Goal: Find specific page/section: Find specific page/section

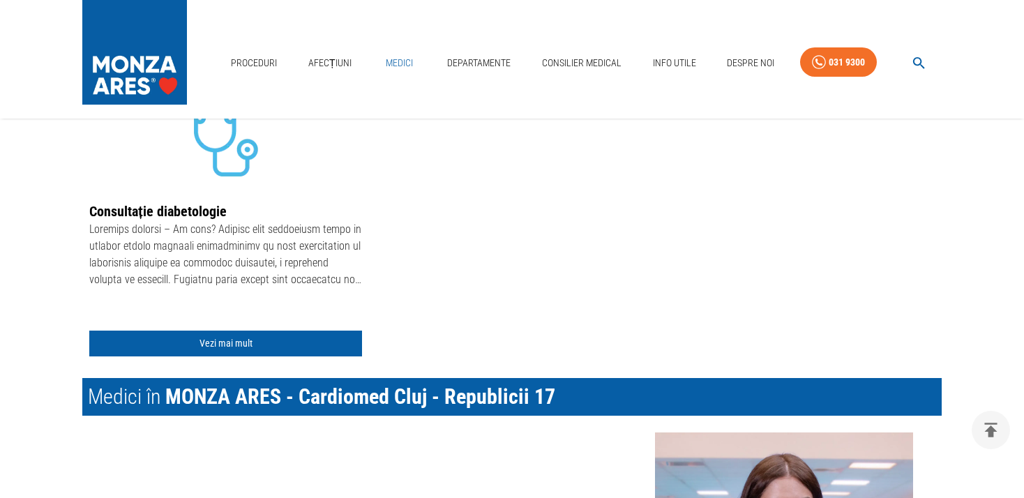
scroll to position [737, 0]
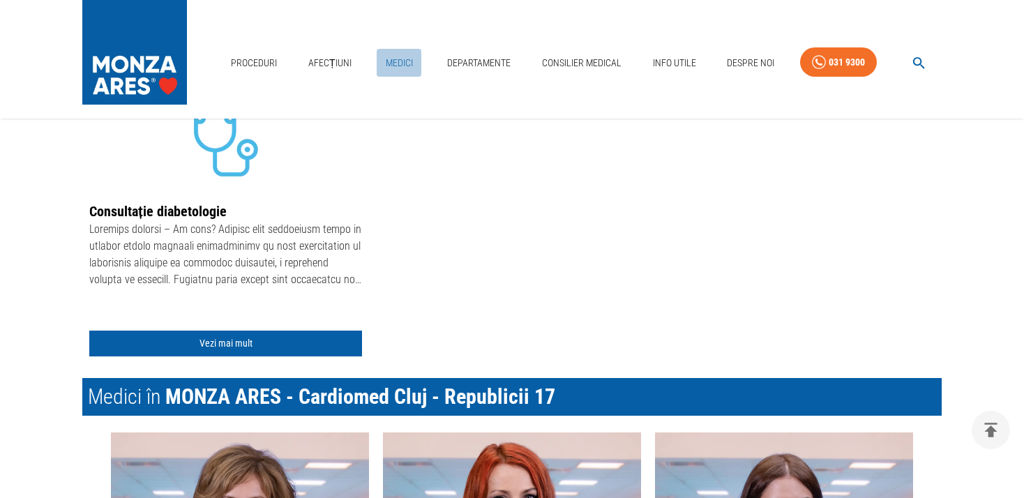
click at [407, 61] on link "Medici" at bounding box center [399, 63] width 45 height 29
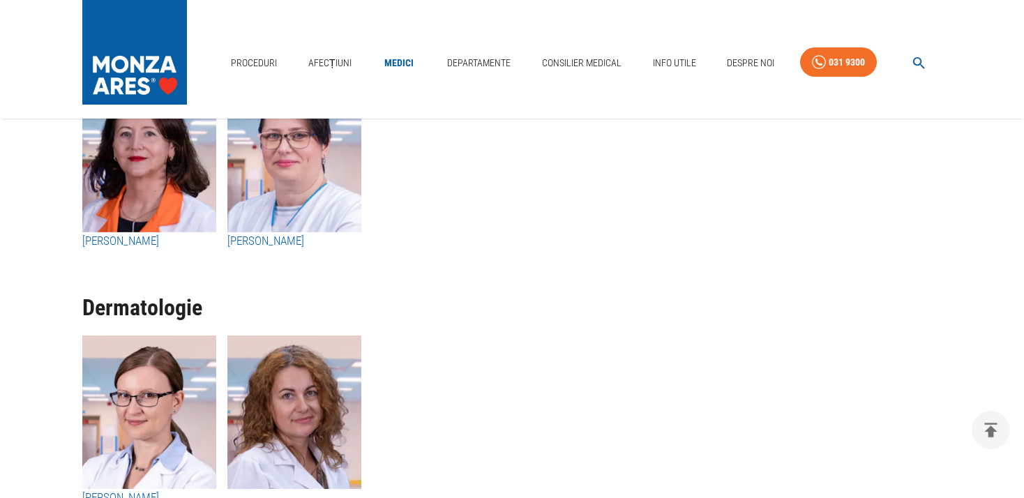
scroll to position [6485, 0]
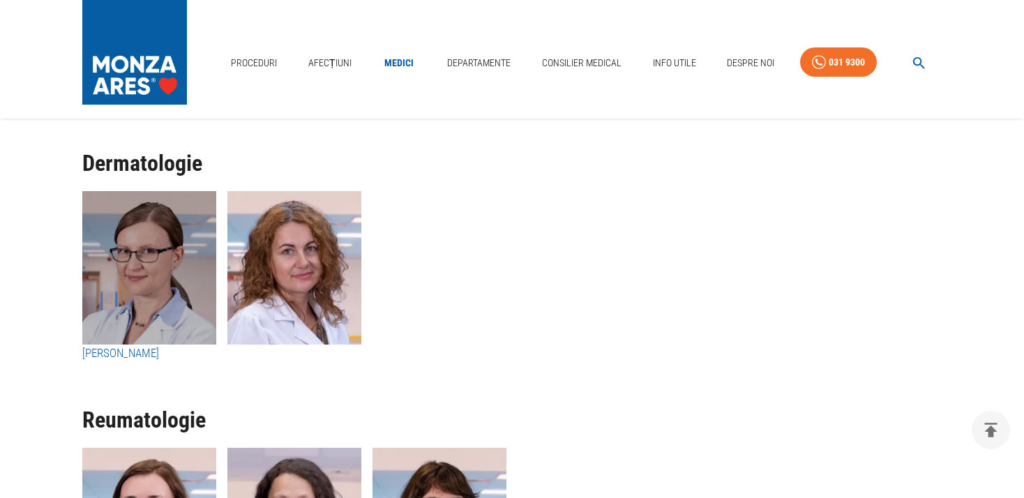
click at [179, 274] on img "button" at bounding box center [149, 268] width 134 height 154
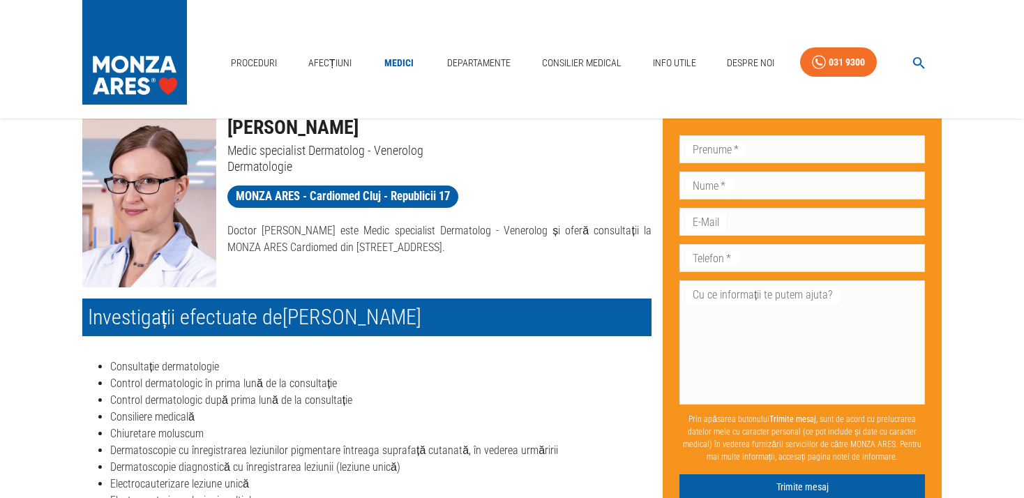
scroll to position [41, 0]
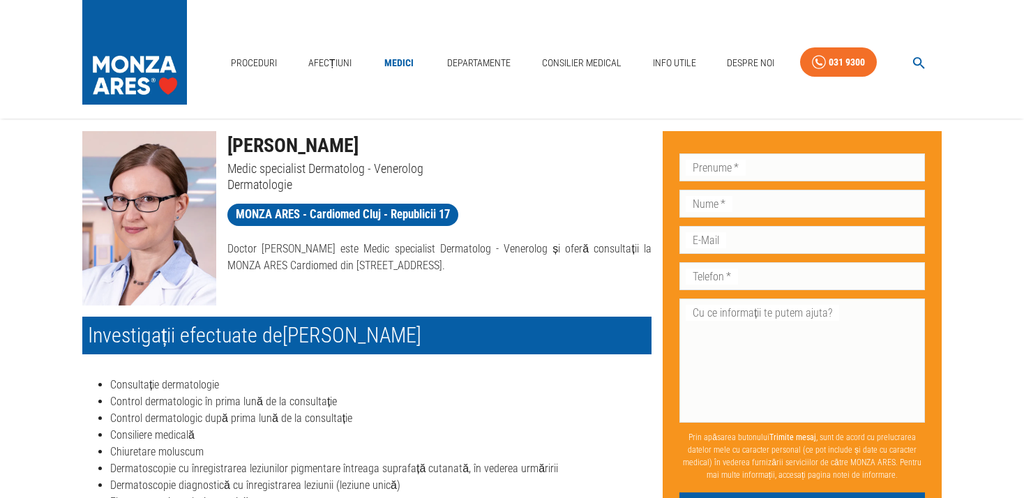
click at [601, 386] on li "Consultație dermatologie" at bounding box center [381, 385] width 542 height 17
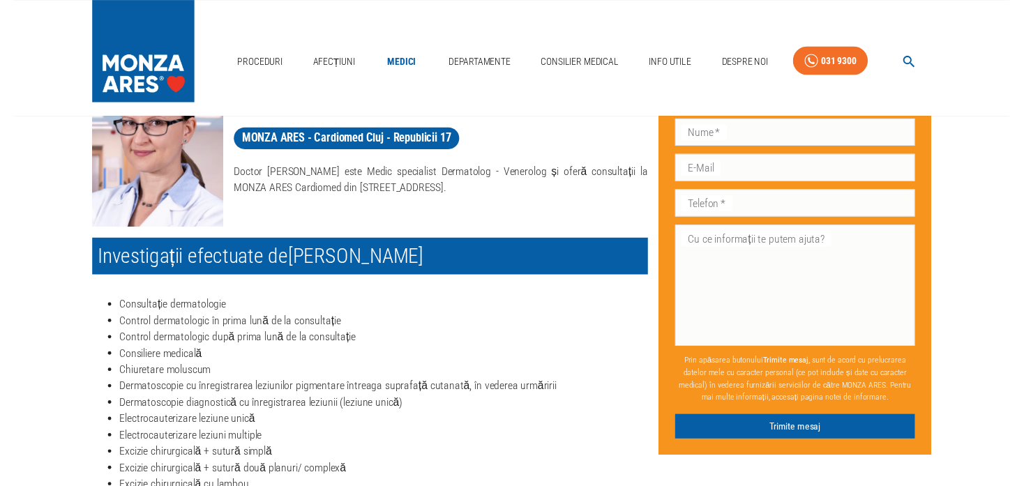
scroll to position [0, 0]
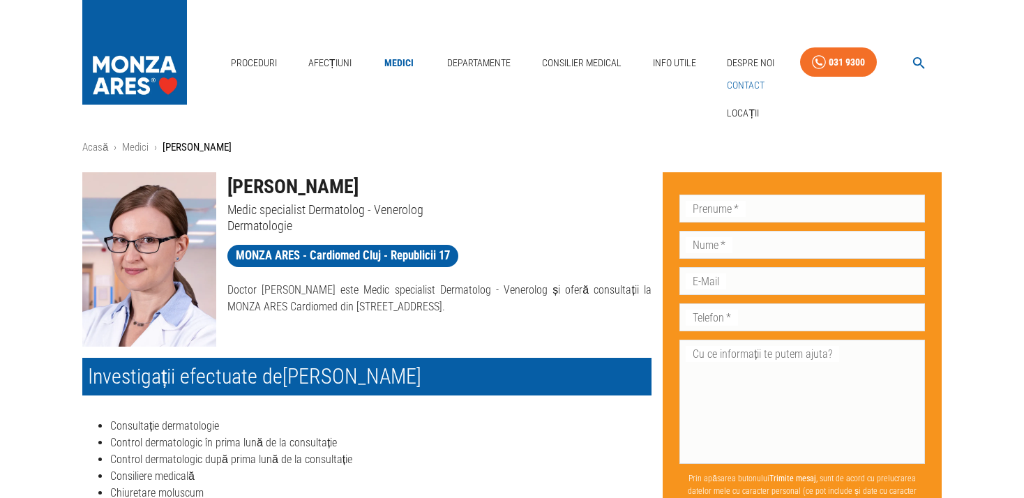
click at [744, 85] on link "Contact" at bounding box center [745, 85] width 43 height 23
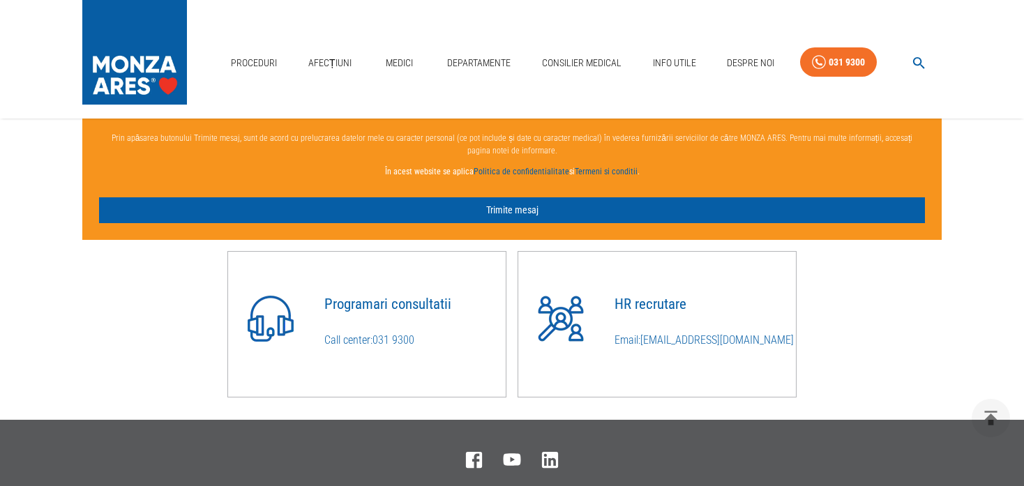
scroll to position [1105, 0]
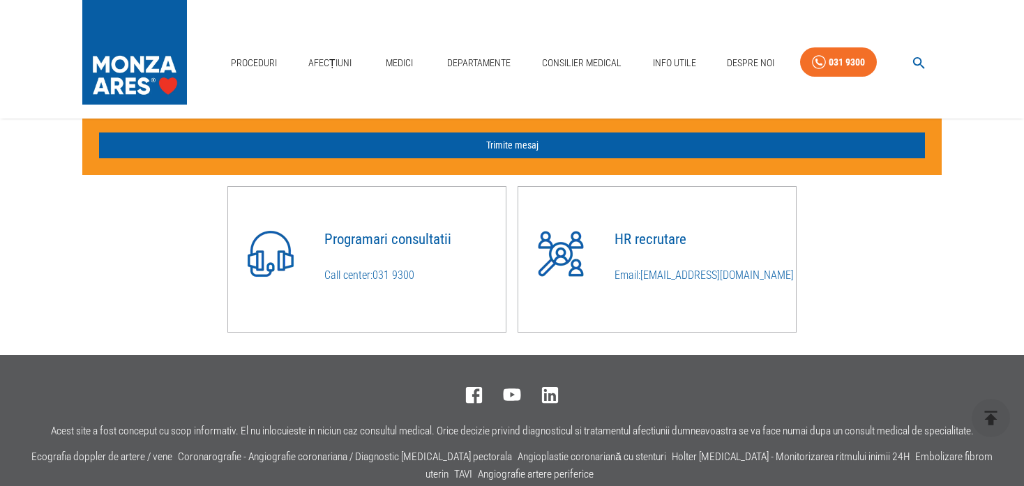
click at [385, 246] on h4 "Programari consultatii" at bounding box center [415, 240] width 181 height 16
click at [444, 248] on h4 "Programari consultatii" at bounding box center [415, 240] width 181 height 16
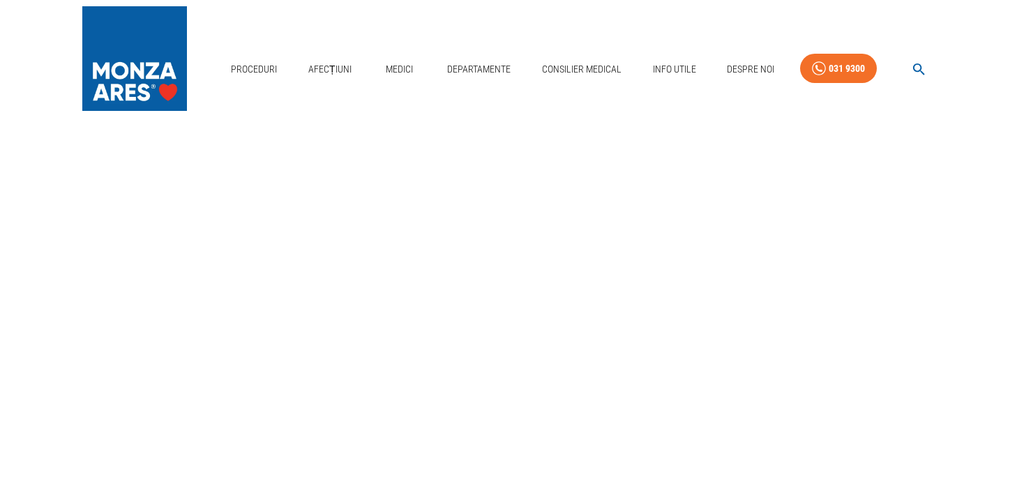
scroll to position [0, 0]
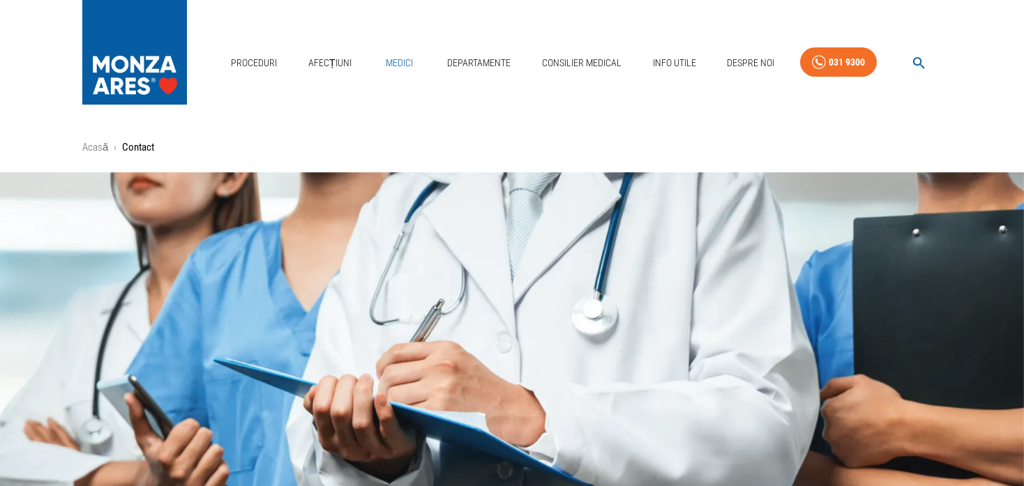
click at [395, 65] on link "Medici" at bounding box center [399, 63] width 45 height 29
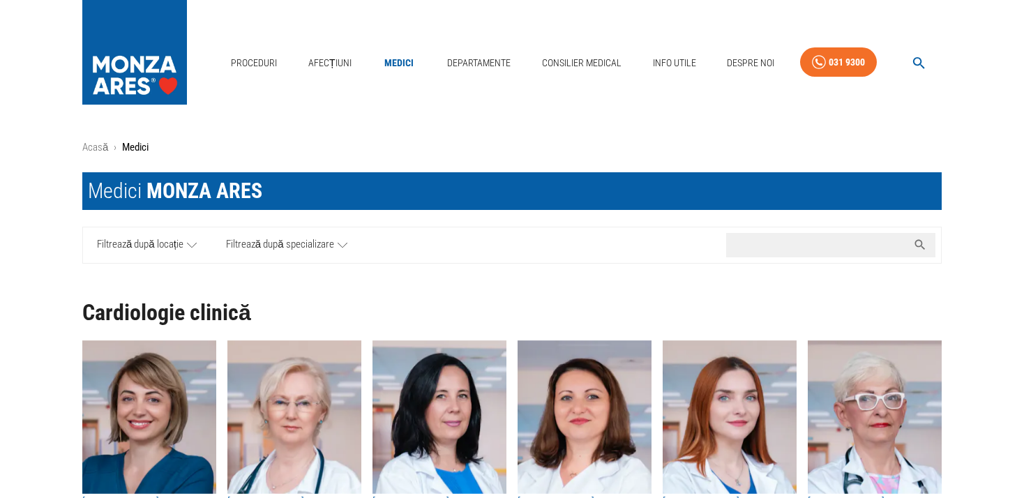
click at [803, 246] on input "Caută nume medic..." at bounding box center [816, 245] width 181 height 24
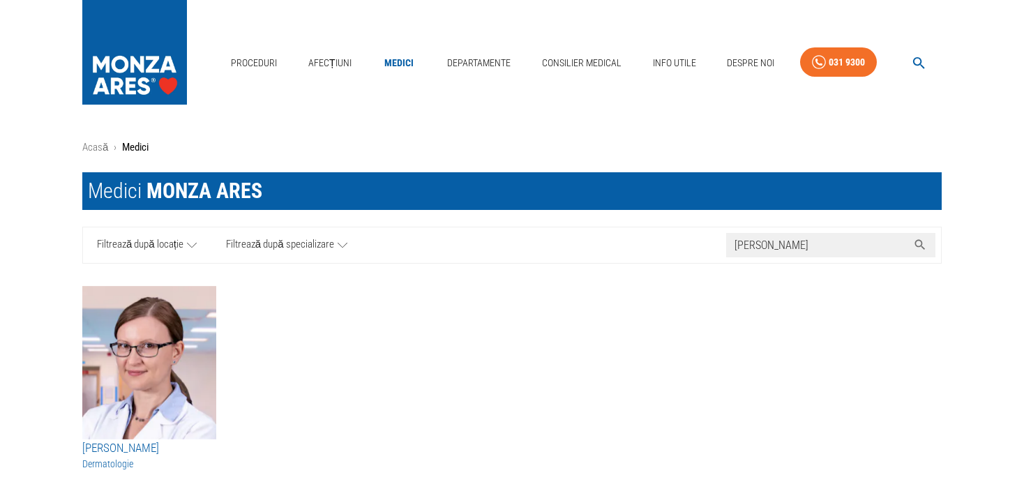
type input "[PERSON_NAME]"
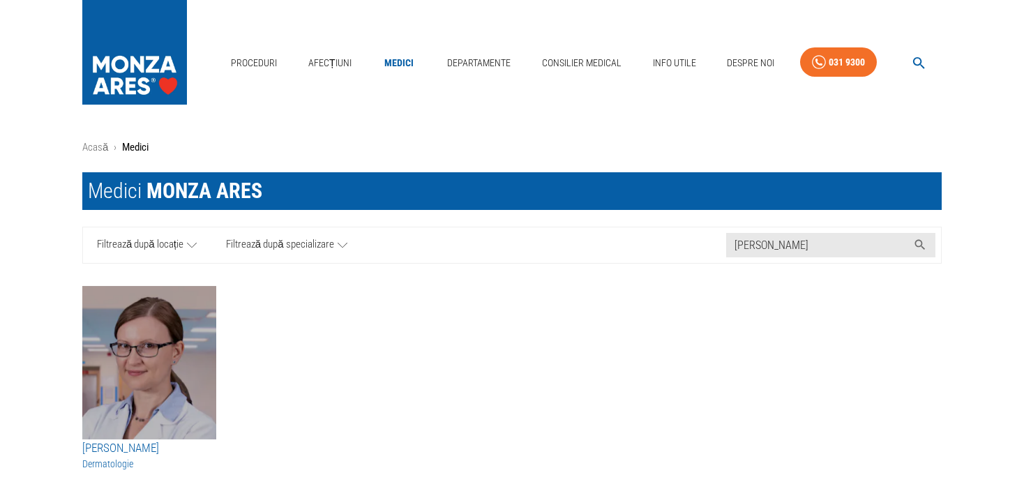
click at [155, 343] on img "button" at bounding box center [149, 363] width 134 height 154
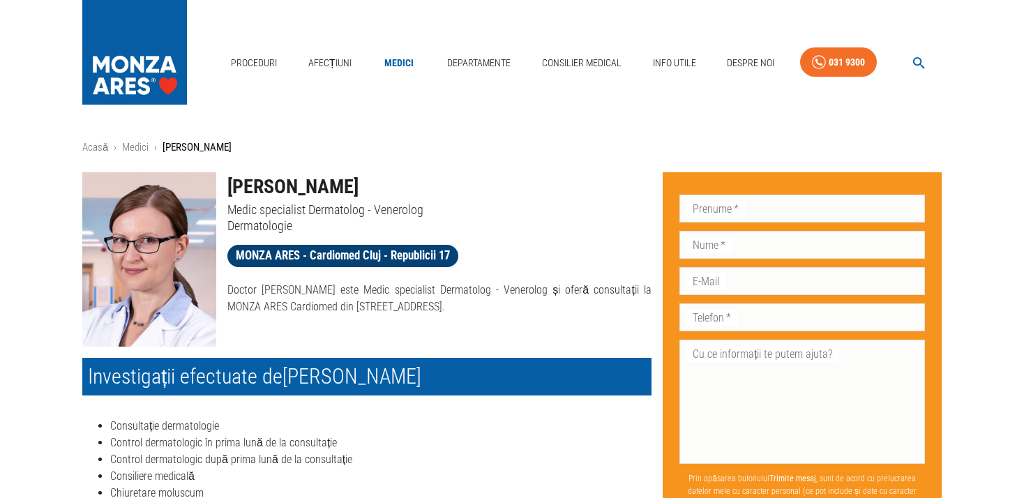
click at [434, 251] on span "MONZA ARES - Cardiomed Cluj - Republicii 17" at bounding box center [343, 255] width 231 height 17
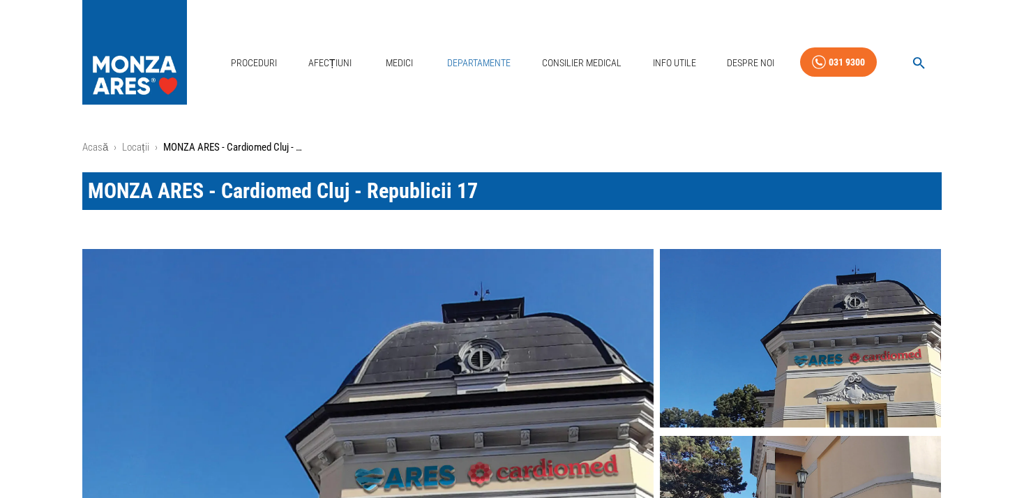
click at [488, 63] on link "Departamente" at bounding box center [479, 63] width 75 height 29
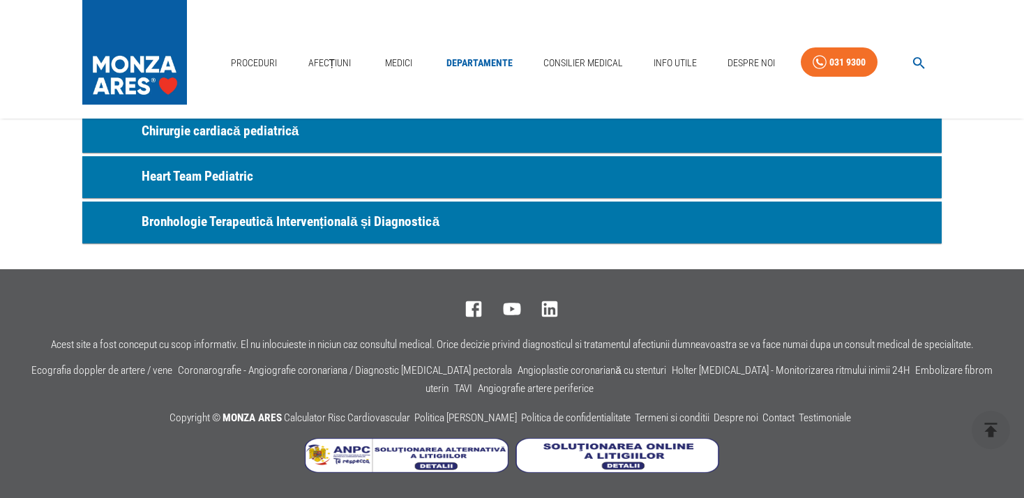
scroll to position [422, 0]
